Goal: Task Accomplishment & Management: Use online tool/utility

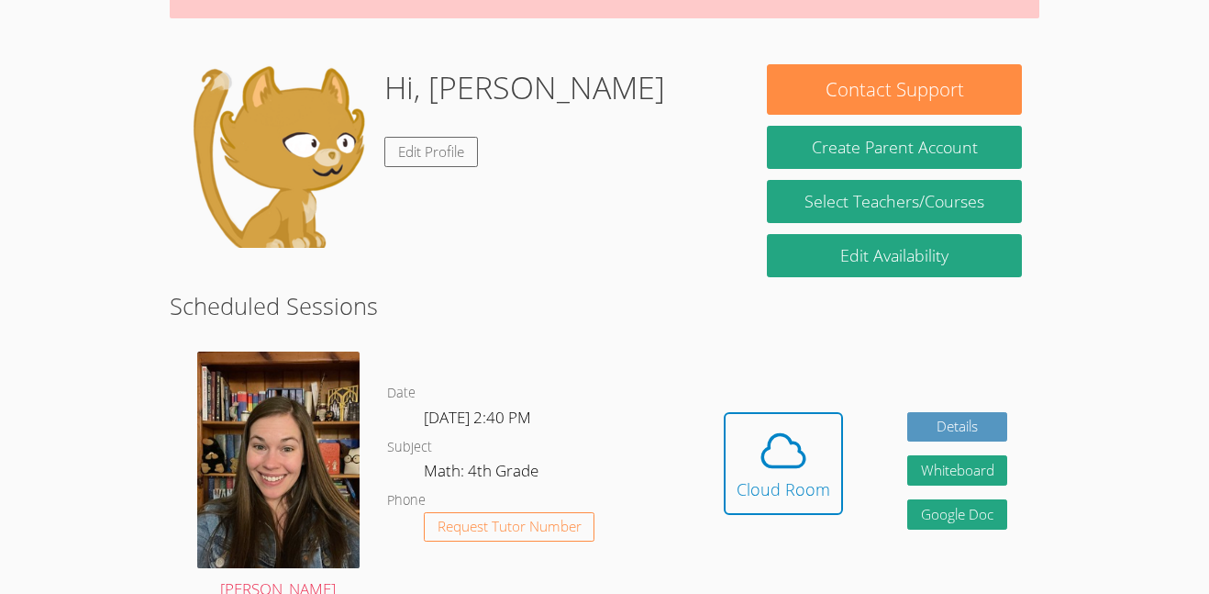
scroll to position [235, 0]
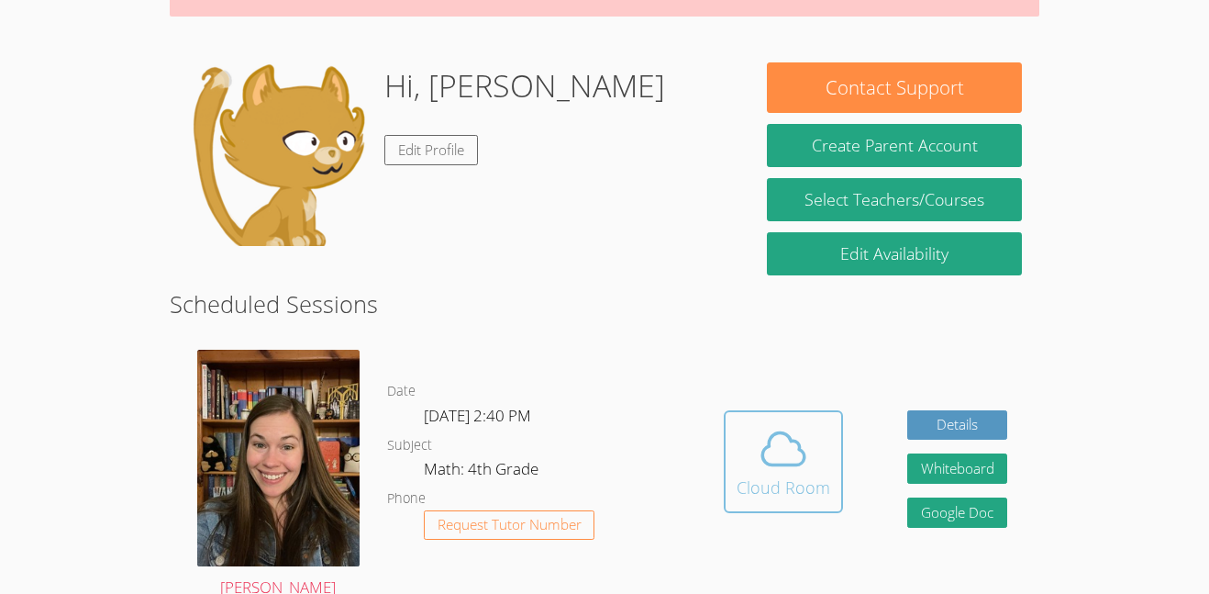
click at [797, 462] on icon at bounding box center [783, 448] width 51 height 51
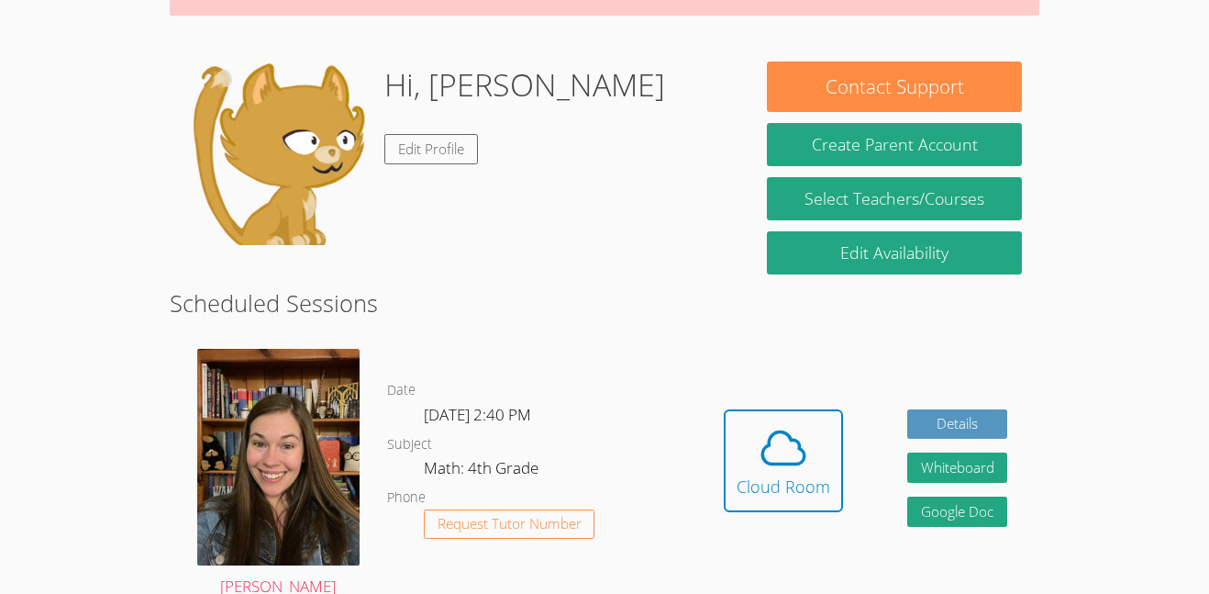
click at [724, 409] on button "Cloud Room" at bounding box center [783, 460] width 119 height 103
click at [1150, 184] on body "Home Programs Sessions Tutors Messages Billing Logout [PERSON_NAME] Successfull…" at bounding box center [604, 61] width 1209 height 594
click at [1152, 70] on body "Home Programs Sessions Tutors Messages Billing Logout [PERSON_NAME] Successfull…" at bounding box center [604, 61] width 1209 height 594
click at [796, 445] on icon at bounding box center [783, 448] width 42 height 32
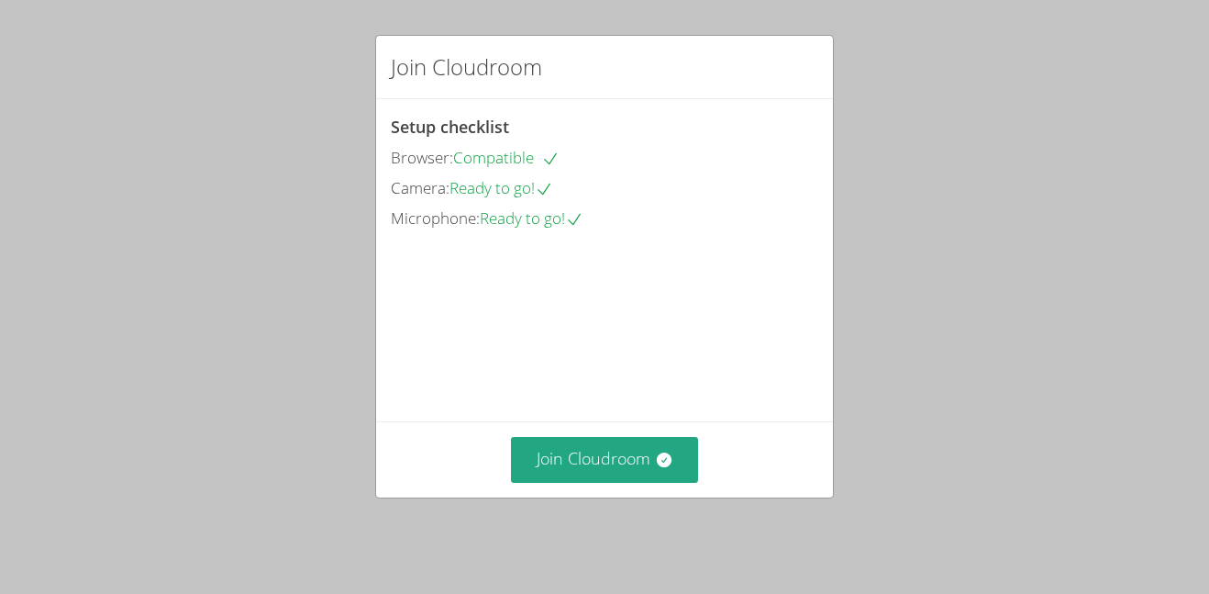
click at [175, 135] on div "Join Cloudroom Setup checklist Browser: Compatible Camera: Ready to go! Microph…" at bounding box center [604, 297] width 1209 height 594
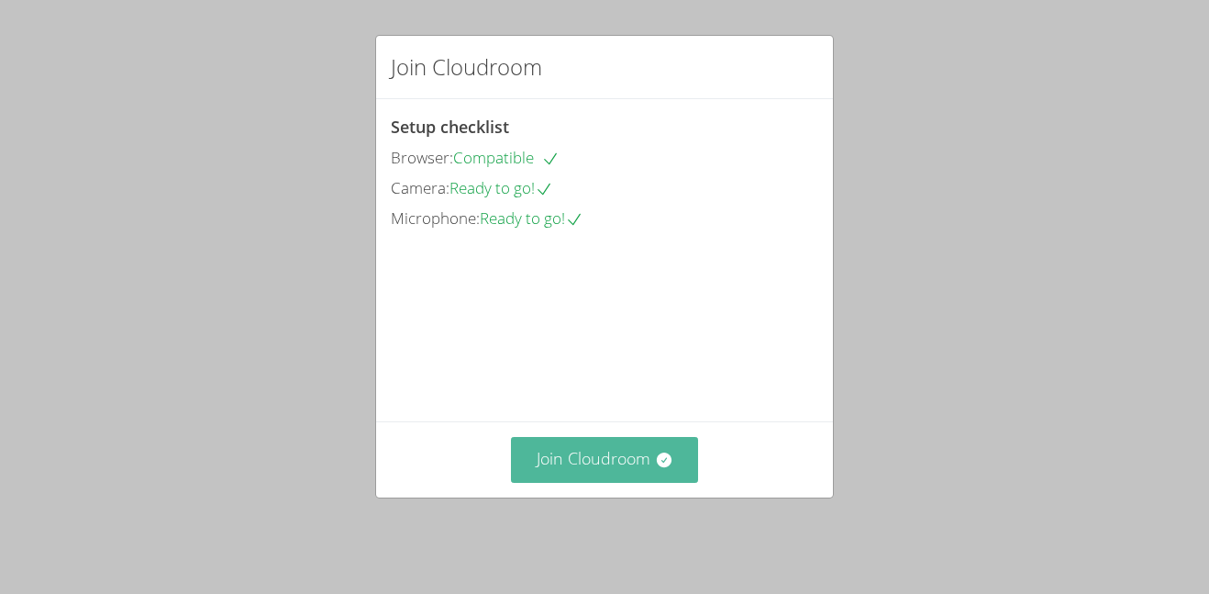
click at [583, 463] on button "Join Cloudroom" at bounding box center [605, 459] width 188 height 45
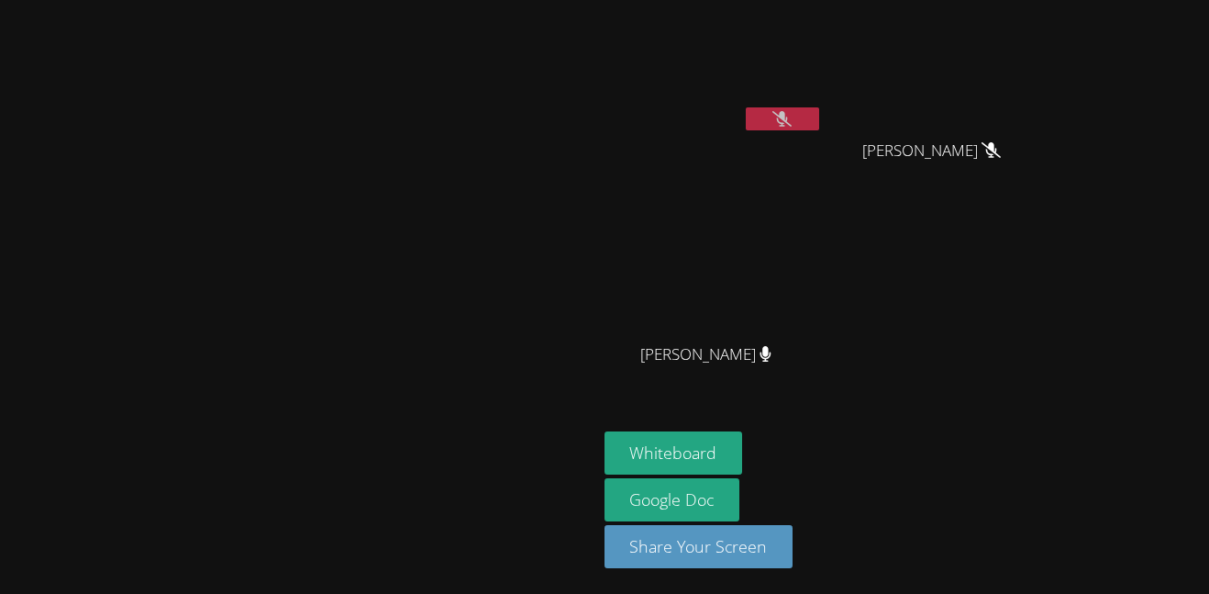
click at [1049, 316] on div "[PERSON_NAME] [PERSON_NAME] [PERSON_NAME] [PERSON_NAME] [PERSON_NAME]" at bounding box center [827, 207] width 444 height 400
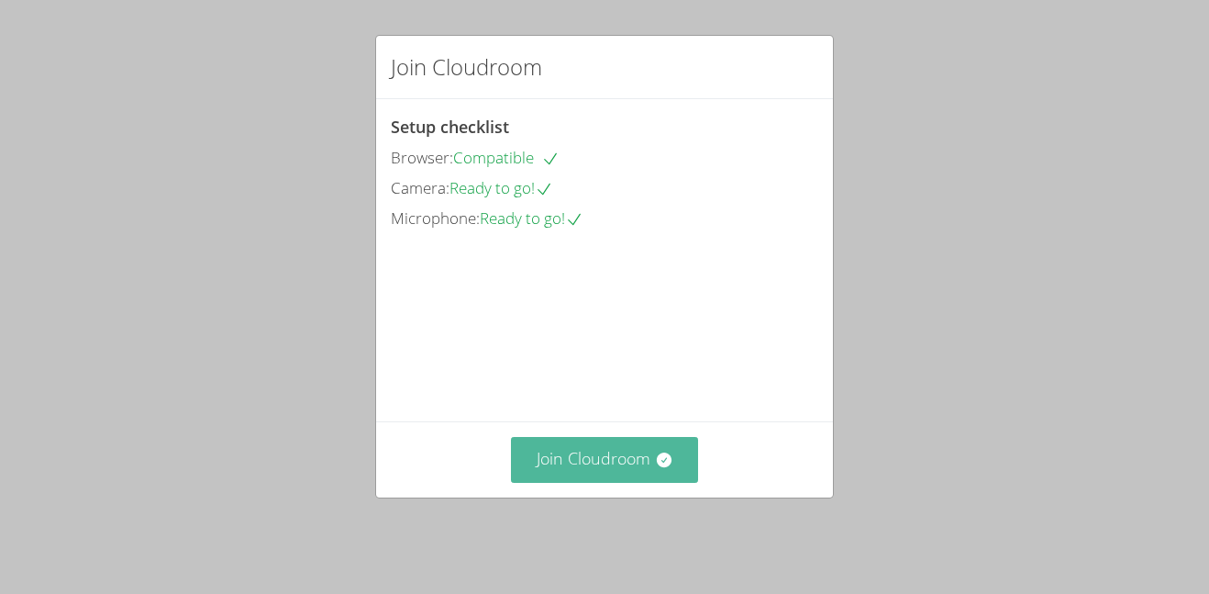
click at [652, 457] on button "Join Cloudroom" at bounding box center [605, 459] width 188 height 45
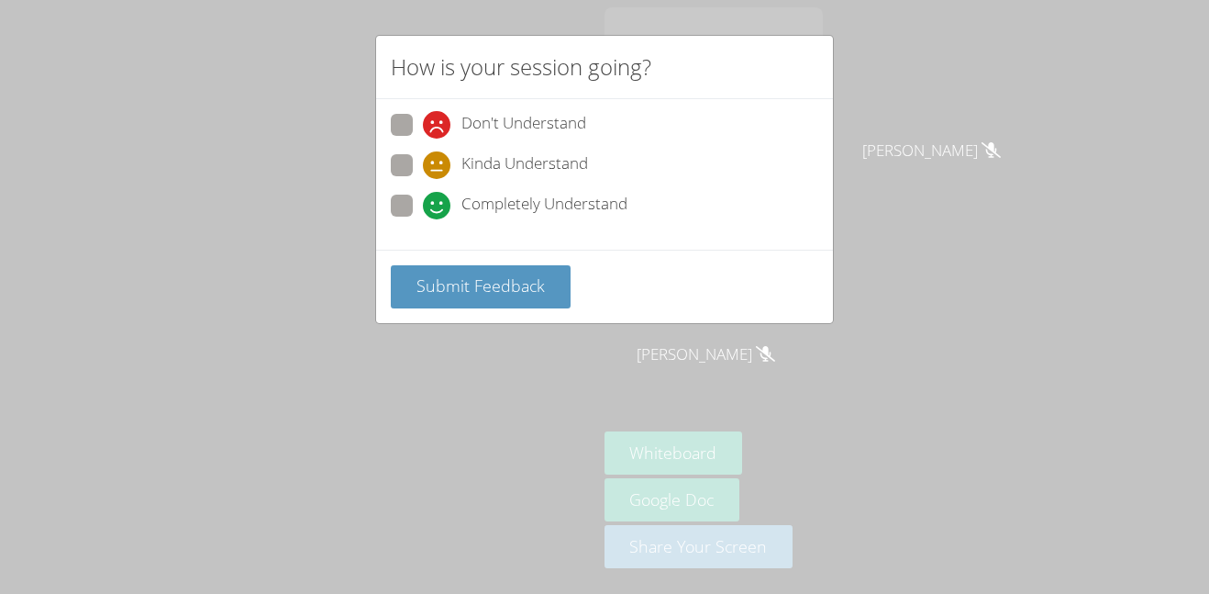
click at [525, 118] on span "Don't Understand" at bounding box center [524, 125] width 125 height 28
click at [439, 118] on input "Don't Understand" at bounding box center [431, 122] width 16 height 16
radio input "true"
click at [498, 285] on span "Submit Feedback" at bounding box center [481, 285] width 128 height 22
